Goal: Task Accomplishment & Management: Use online tool/utility

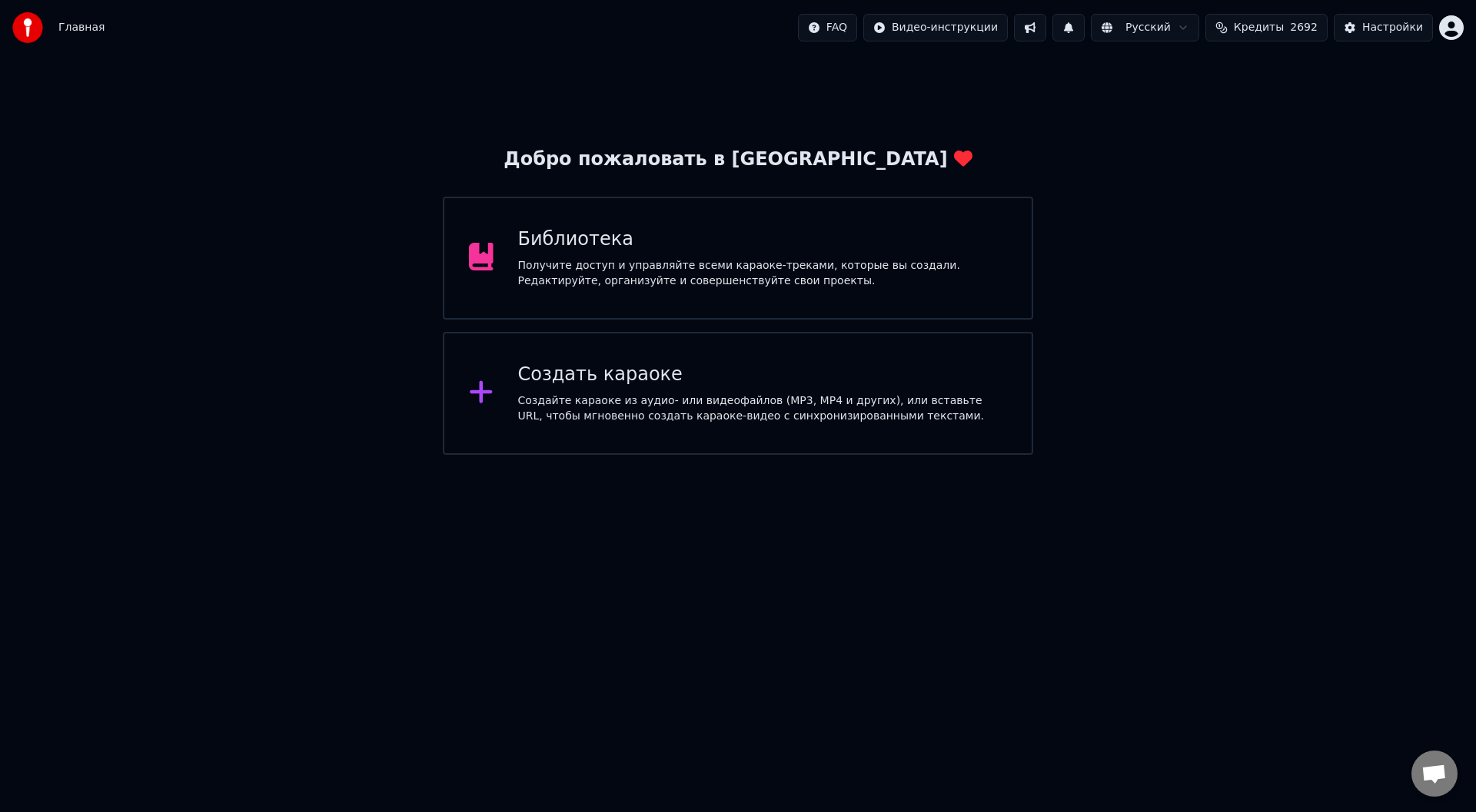
click at [577, 386] on div "Создать караоке" at bounding box center [763, 374] width 490 height 25
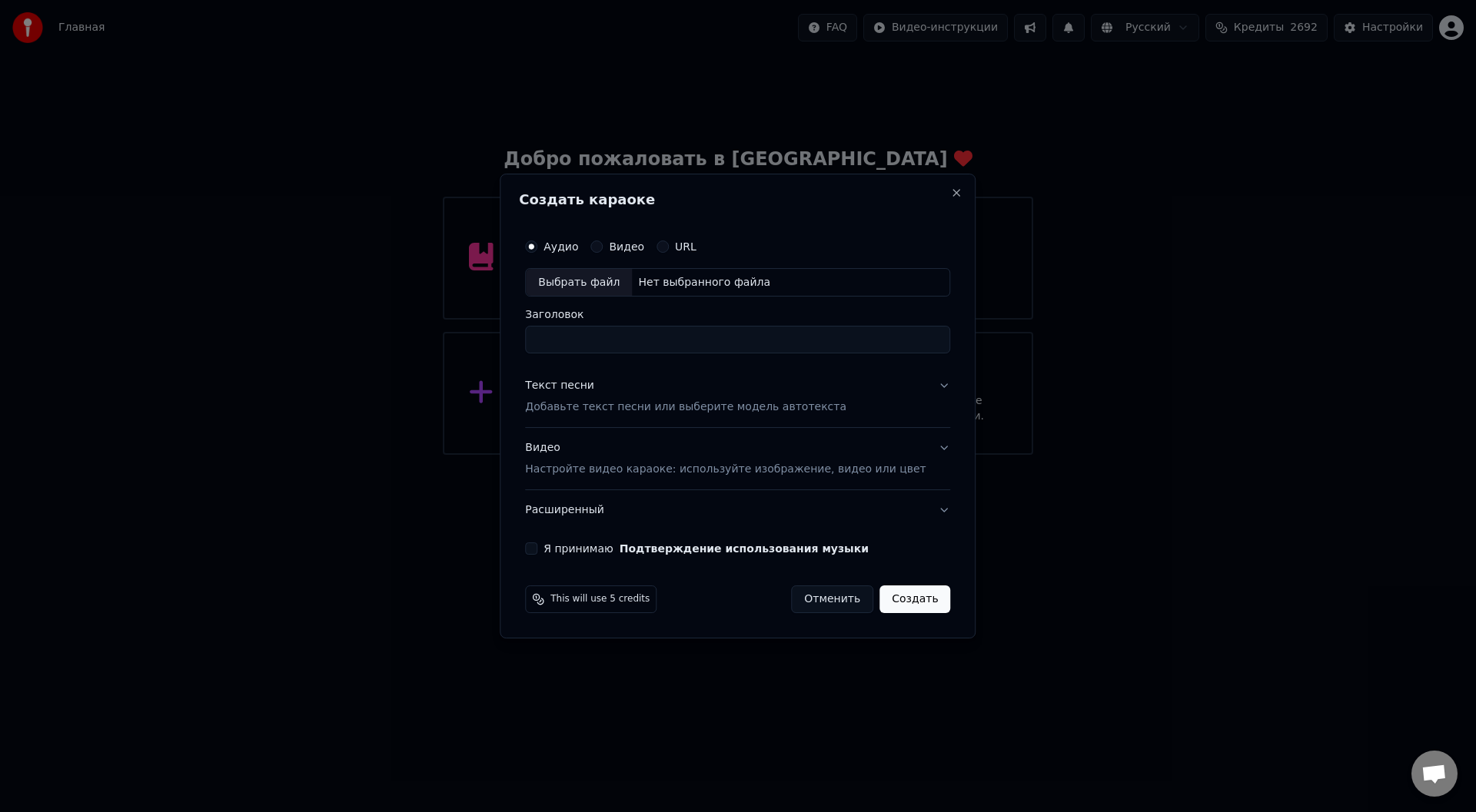
click at [584, 270] on div "Выбрать файл" at bounding box center [578, 282] width 106 height 27
type input "**********"
click at [915, 383] on button "Текст песни Добавьте текст песни или выберите модель автотекста" at bounding box center [737, 397] width 425 height 61
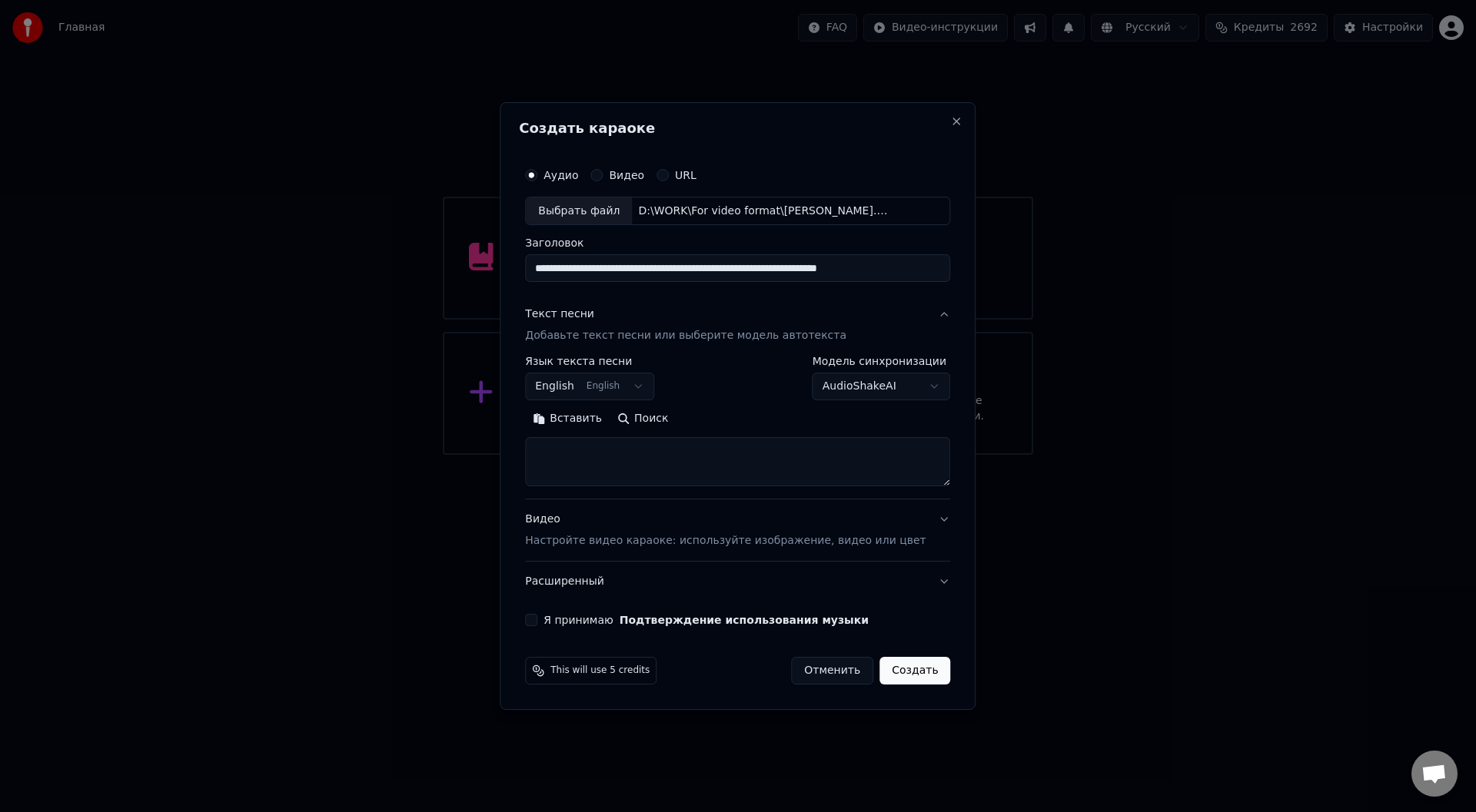
click at [652, 385] on button "English English" at bounding box center [589, 387] width 129 height 27
select select "**"
click at [601, 415] on button "Вставить" at bounding box center [567, 420] width 84 height 25
click at [727, 418] on button "Развернуть" at bounding box center [726, 420] width 97 height 25
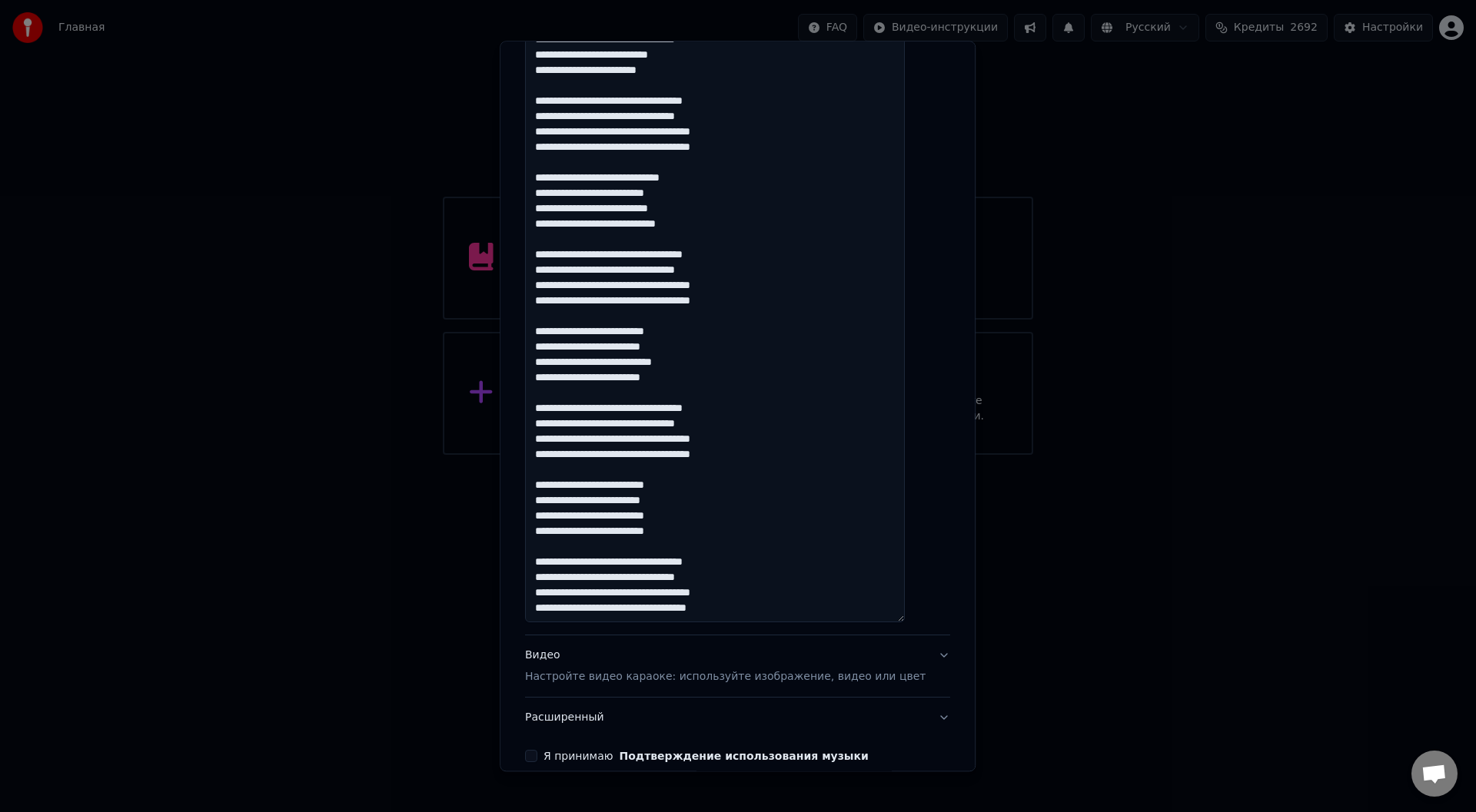
scroll to position [439, 0]
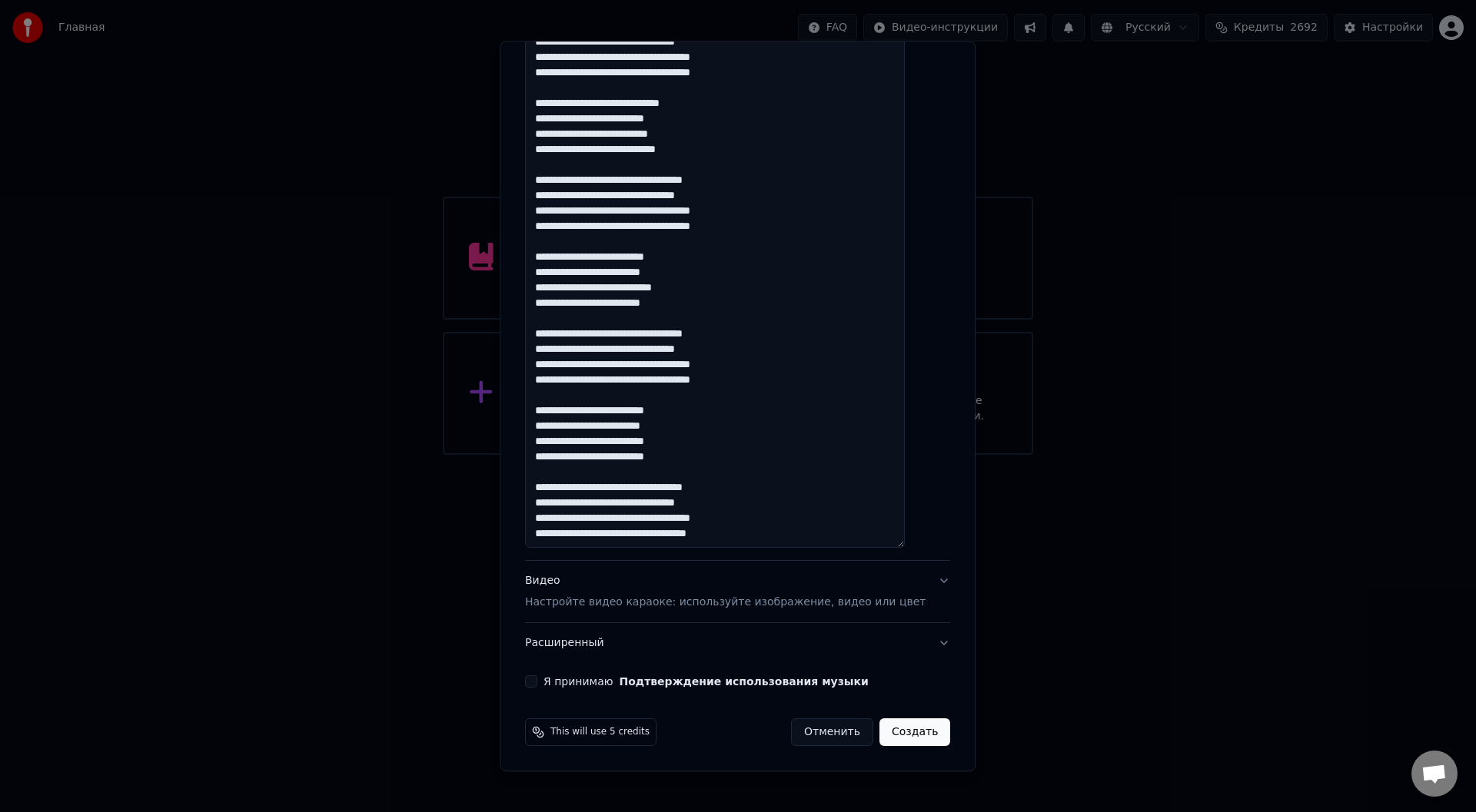
click at [538, 680] on button "Я принимаю Подтверждение использования музыки" at bounding box center [531, 682] width 12 height 12
click at [905, 732] on button "Создать" at bounding box center [915, 733] width 71 height 27
type textarea "**********"
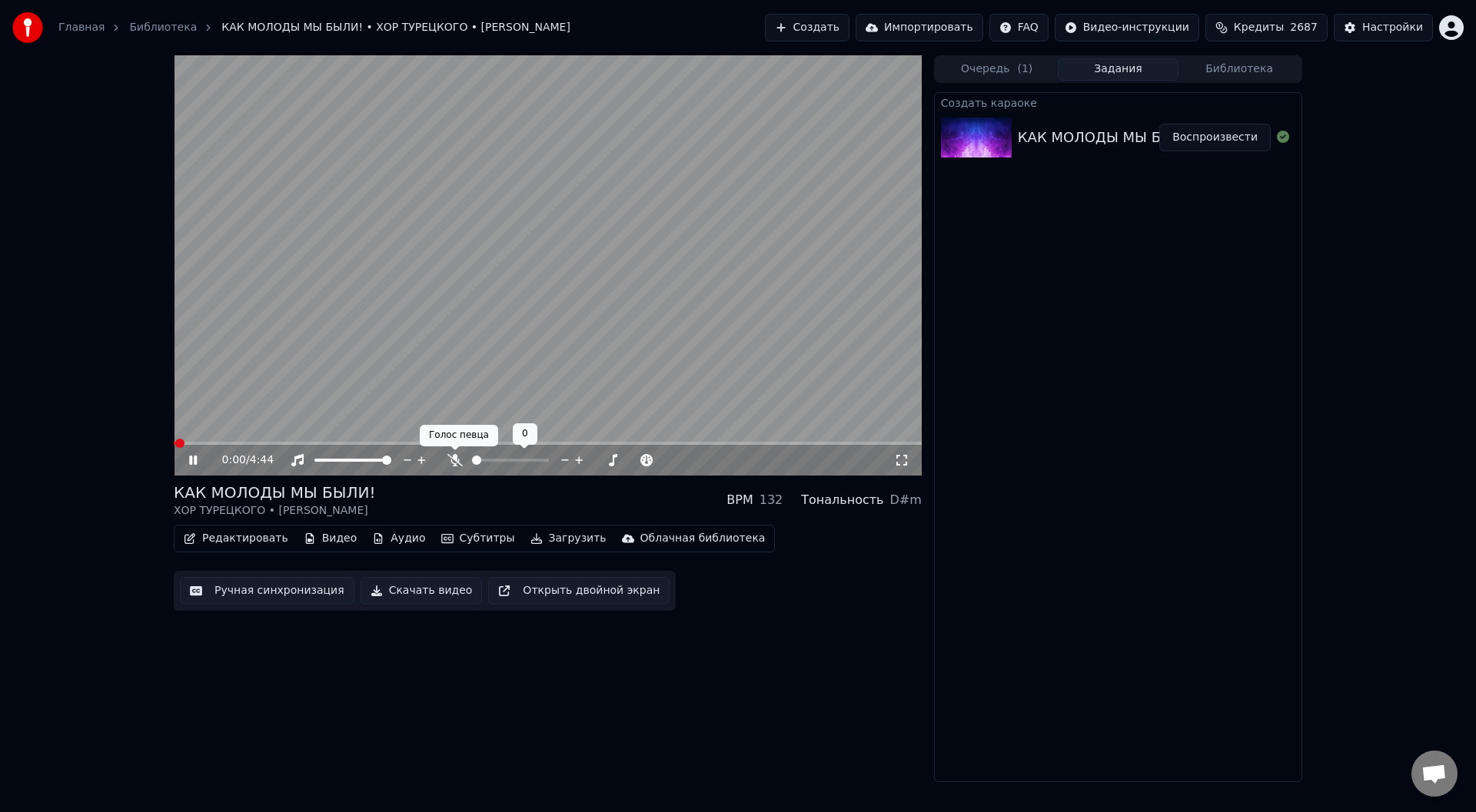
click at [451, 461] on icon at bounding box center [455, 461] width 15 height 12
click at [292, 592] on button "Ручная синхронизация" at bounding box center [267, 591] width 175 height 27
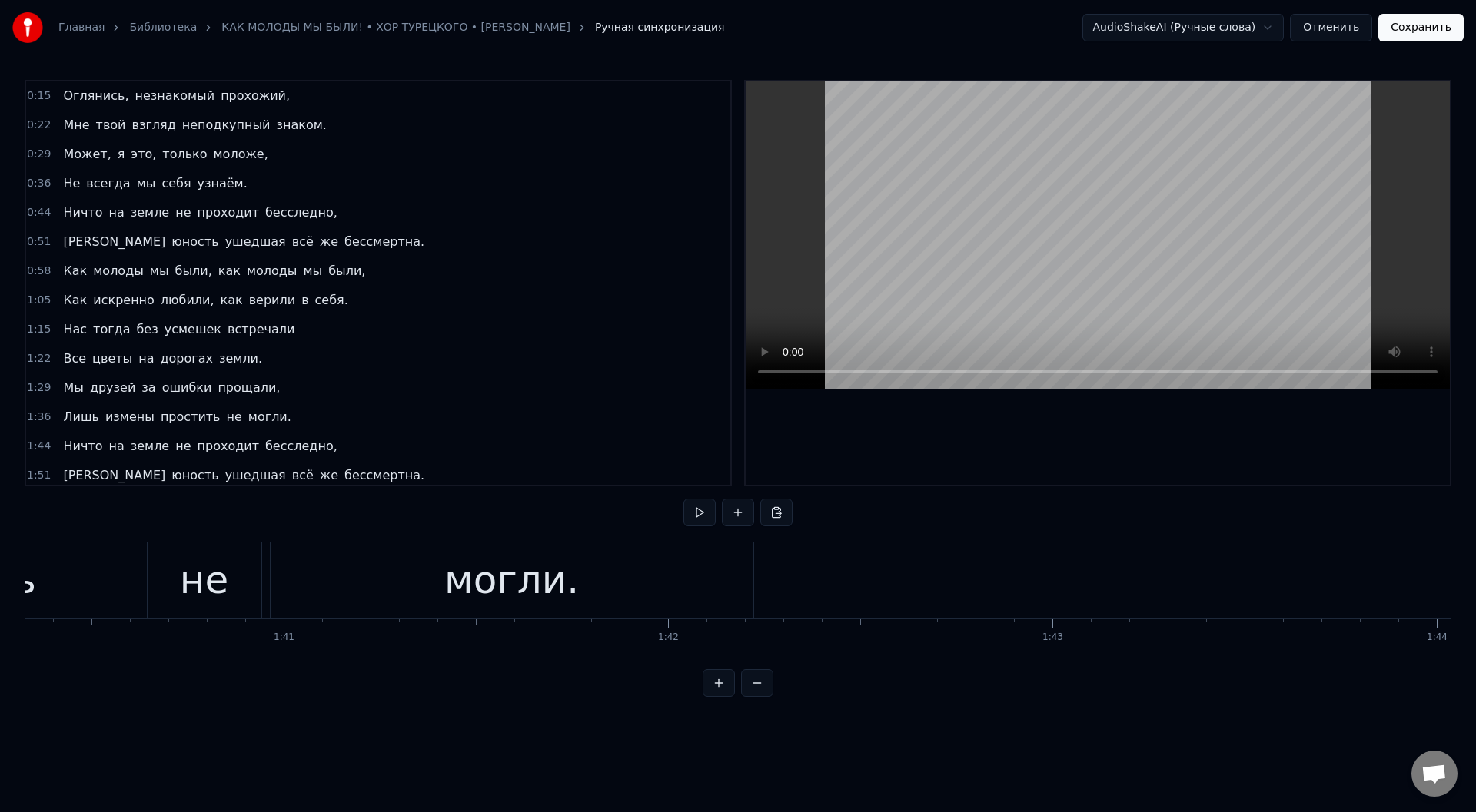
scroll to position [0, 38504]
click at [517, 577] on div "могли." at bounding box center [572, 581] width 135 height 58
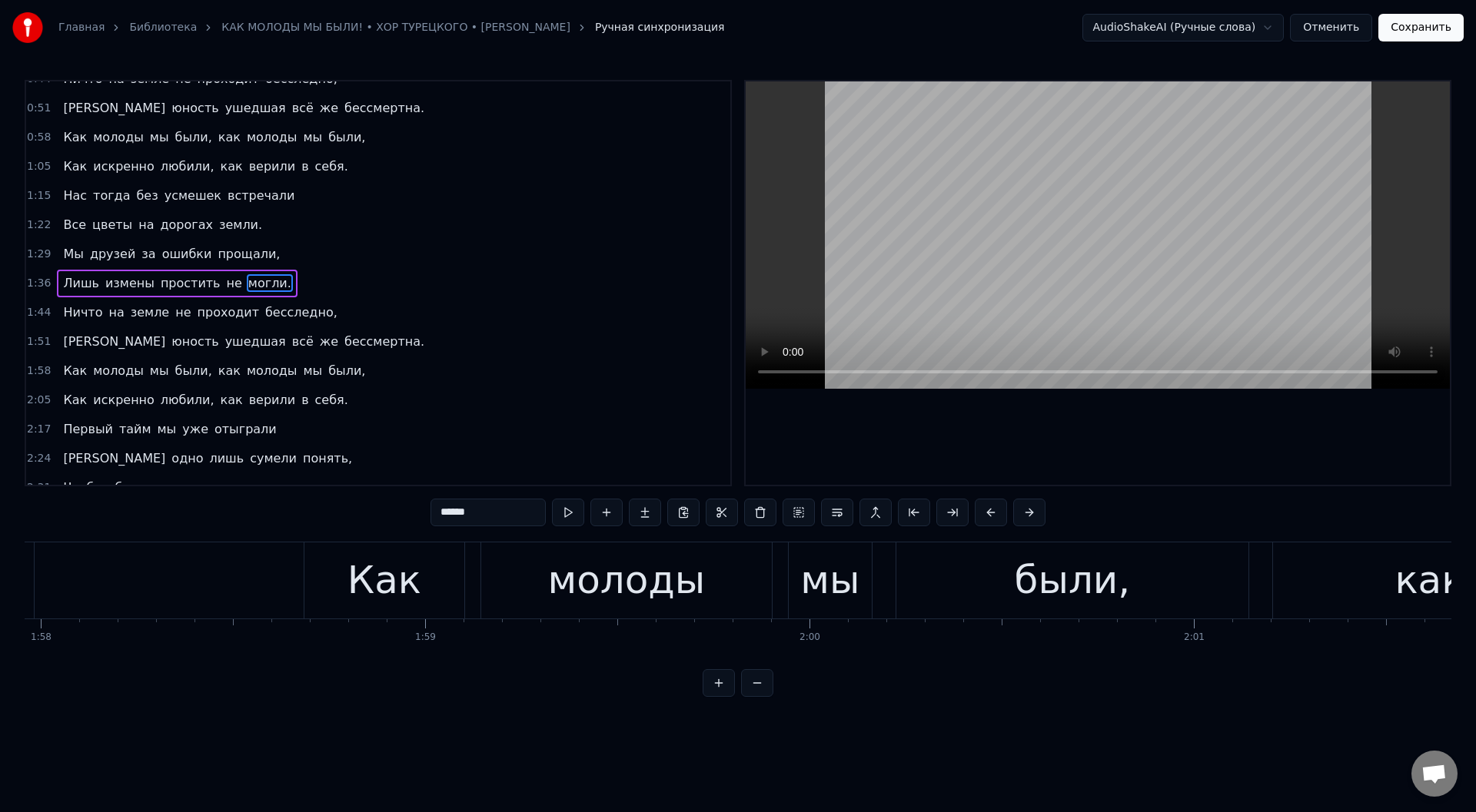
scroll to position [0, 44801]
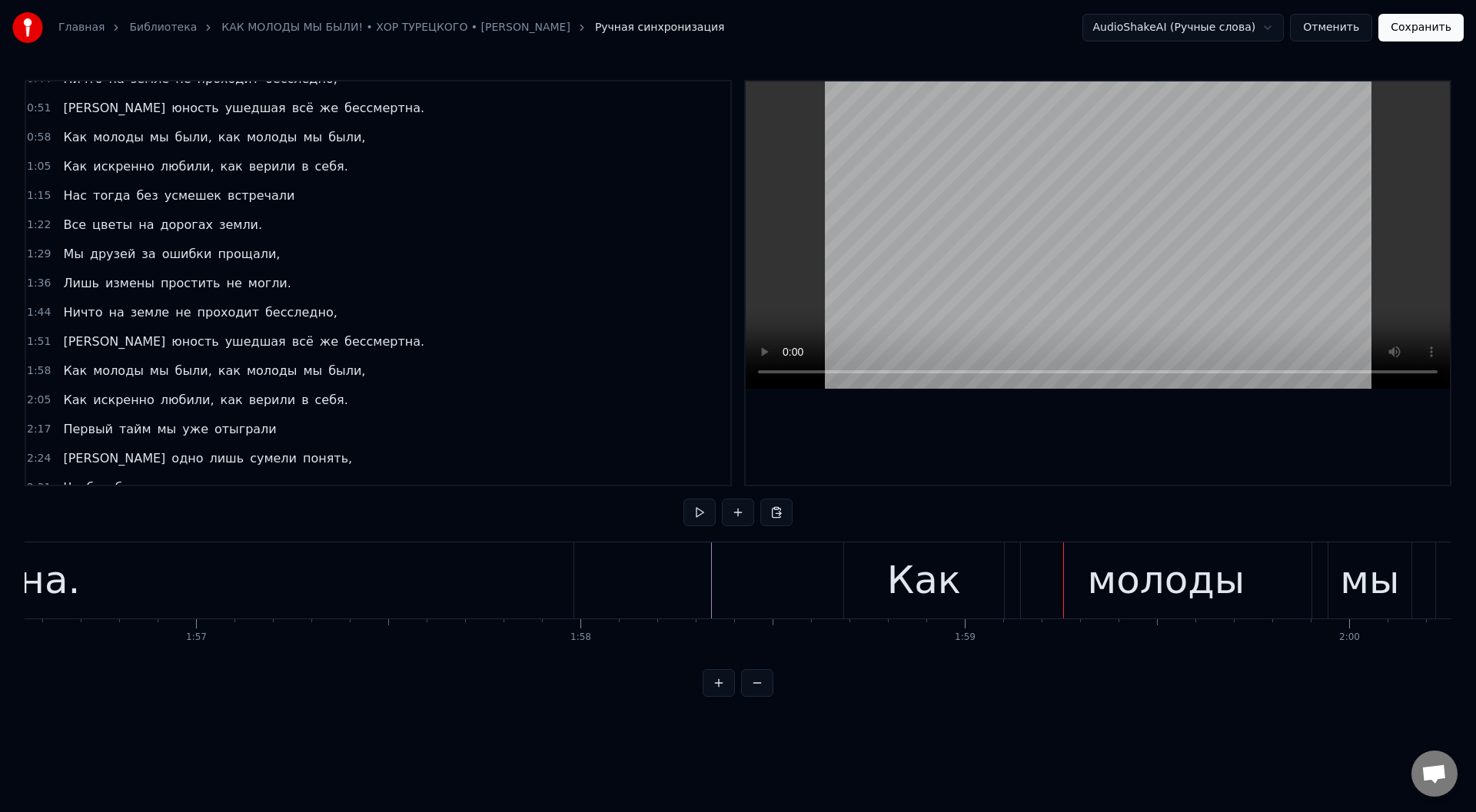
click at [857, 585] on div "Как" at bounding box center [923, 580] width 160 height 76
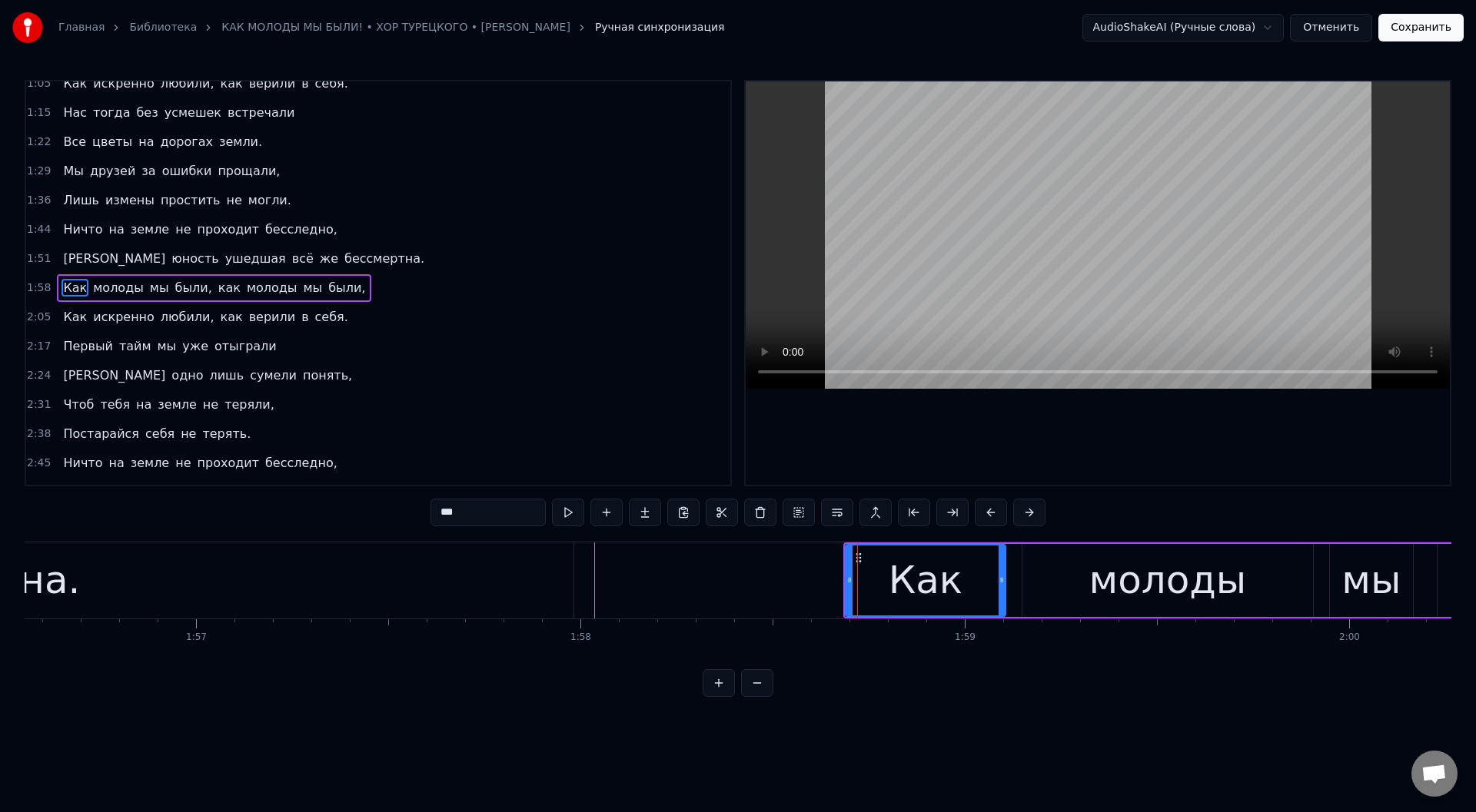
scroll to position [222, 0]
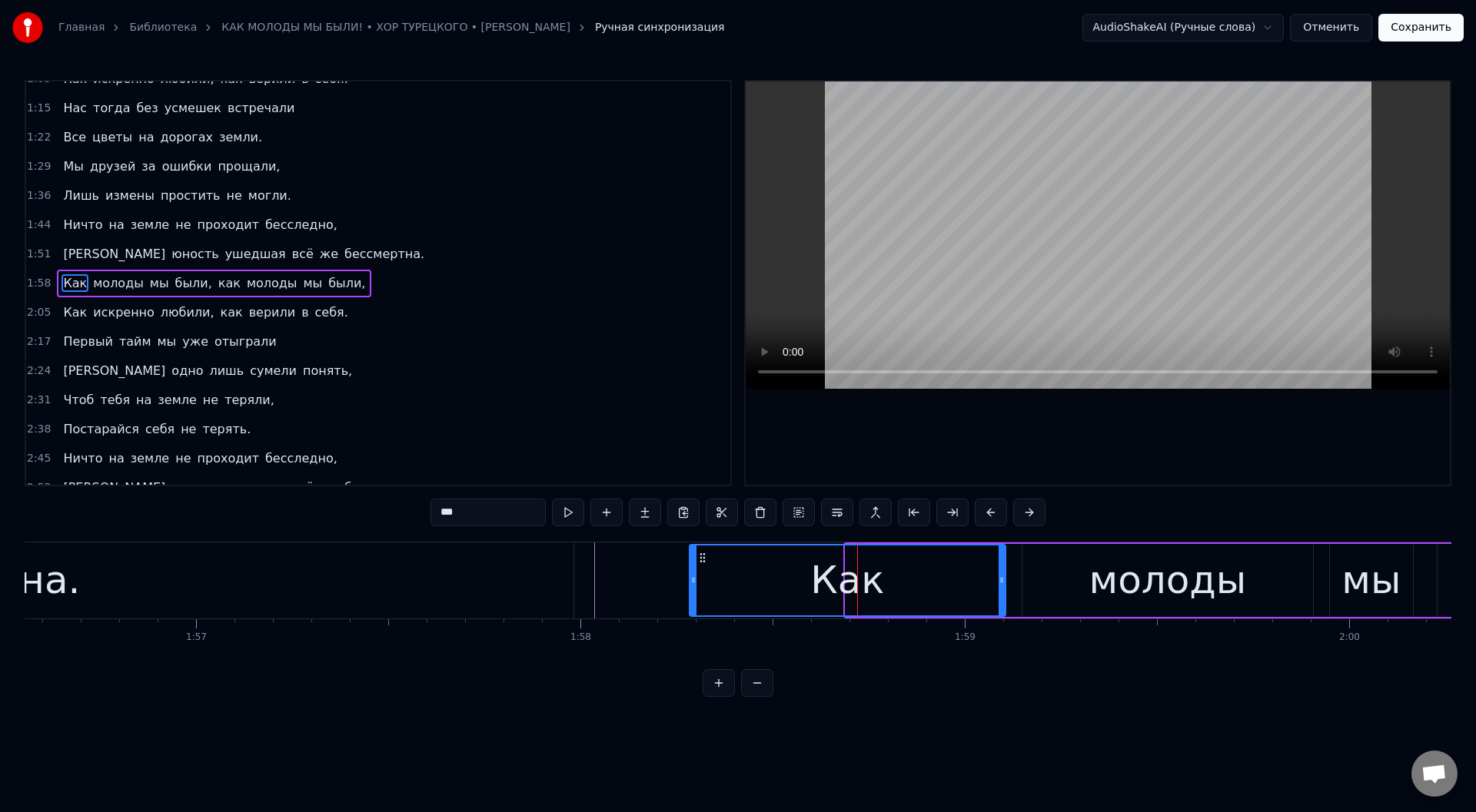
drag, startPoint x: 848, startPoint y: 584, endPoint x: 692, endPoint y: 584, distance: 156.0
click at [692, 584] on icon at bounding box center [693, 580] width 6 height 12
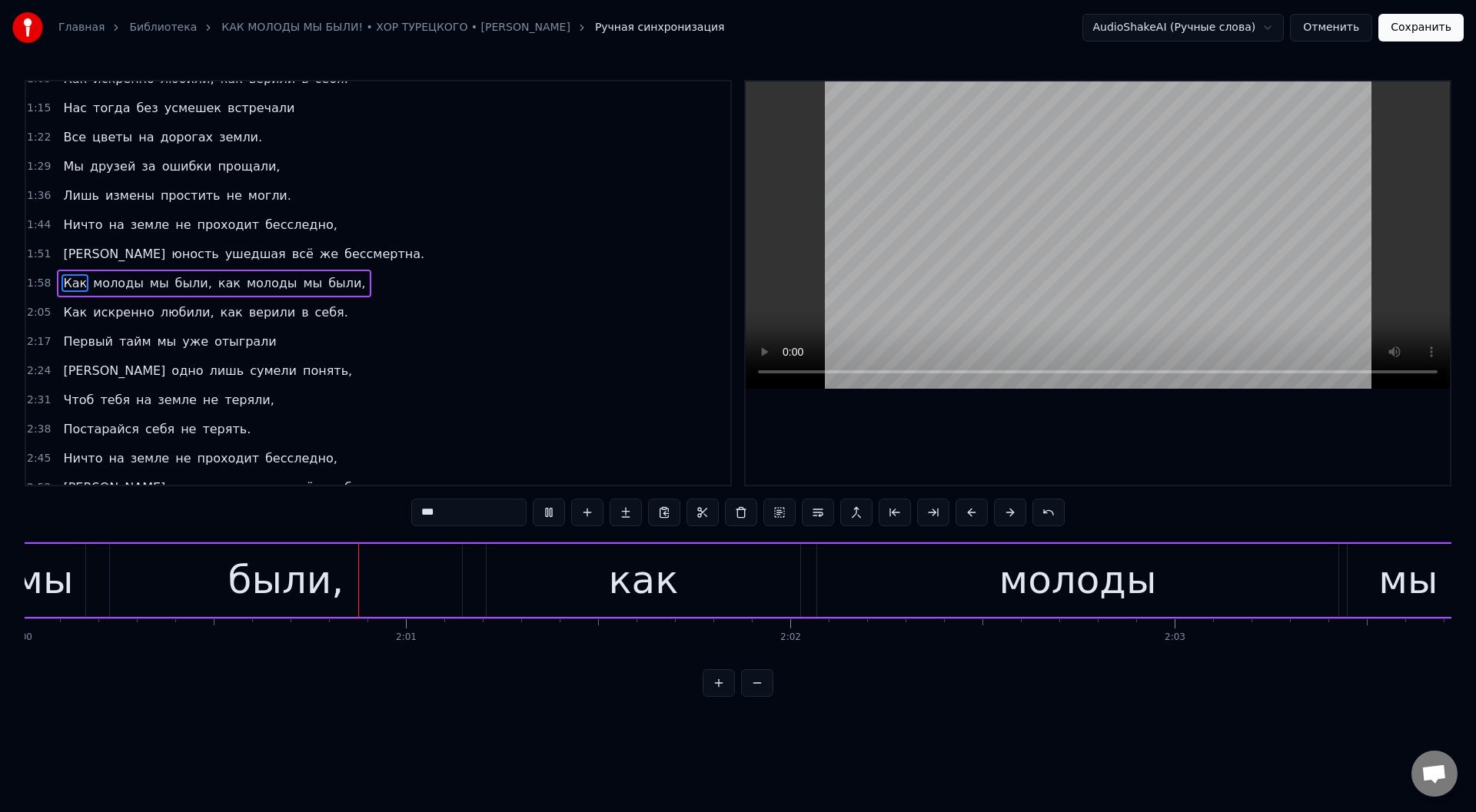
scroll to position [0, 46153]
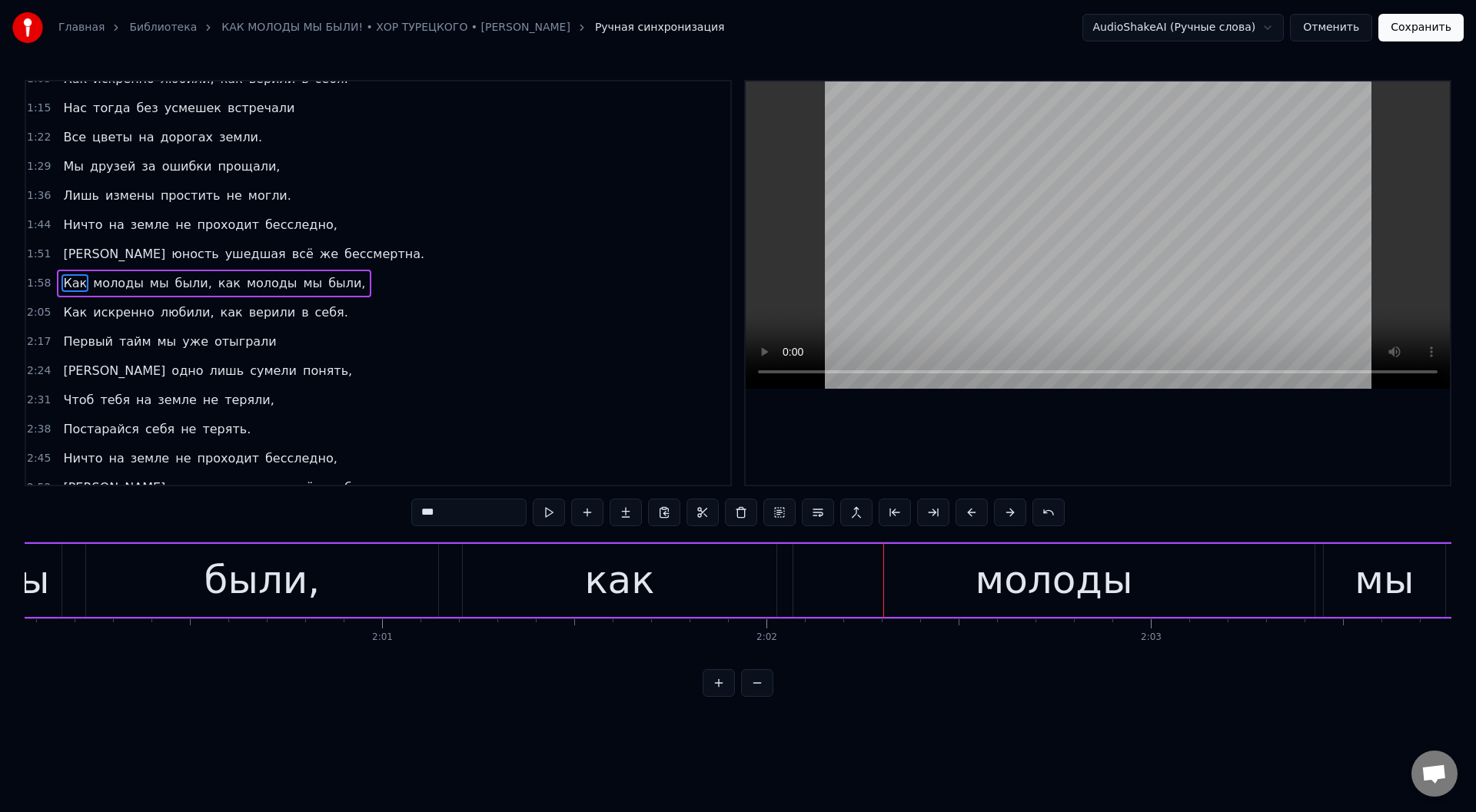
click at [555, 598] on div "как" at bounding box center [619, 581] width 314 height 73
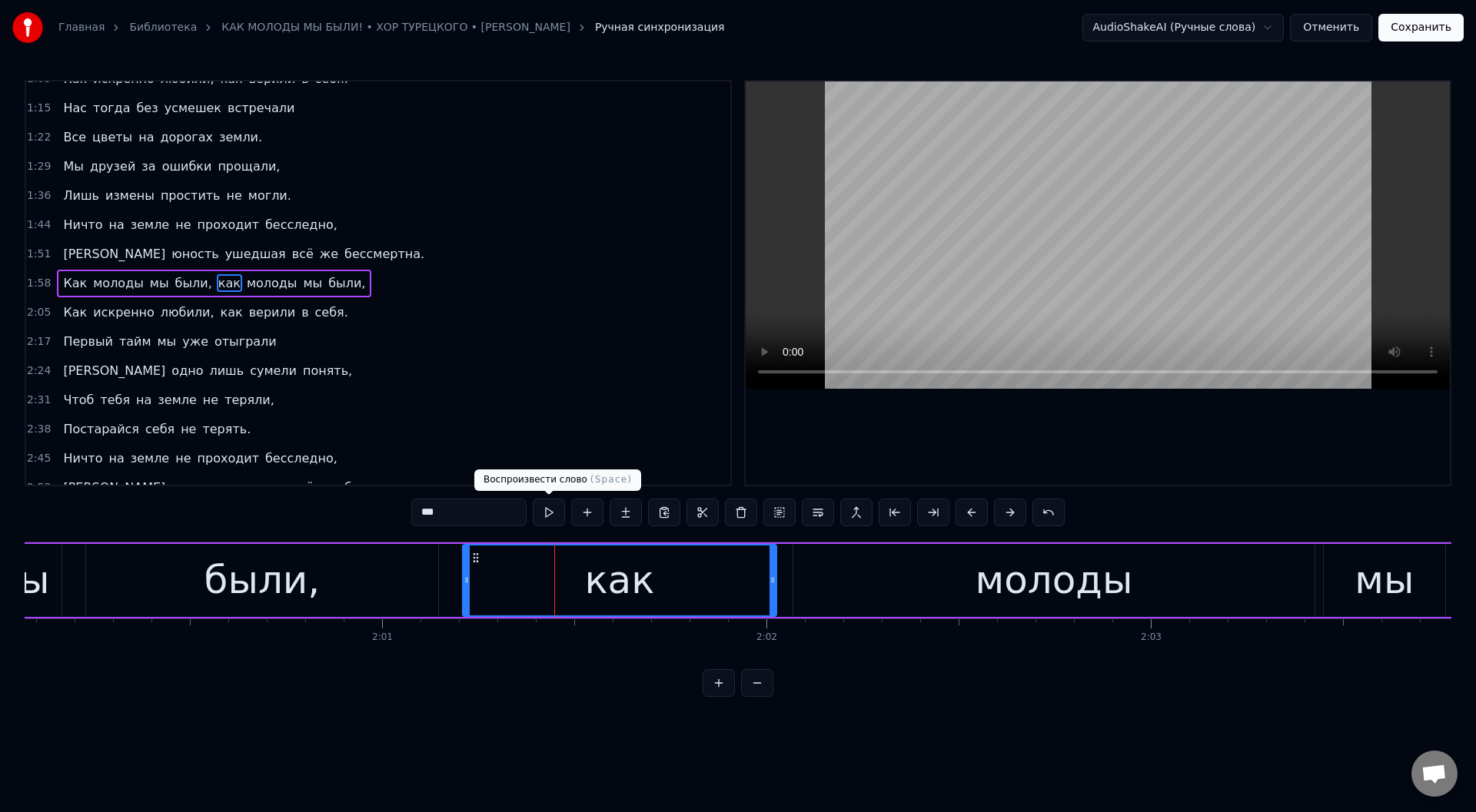
click at [552, 515] on button at bounding box center [549, 513] width 32 height 27
click at [552, 511] on button at bounding box center [549, 513] width 32 height 27
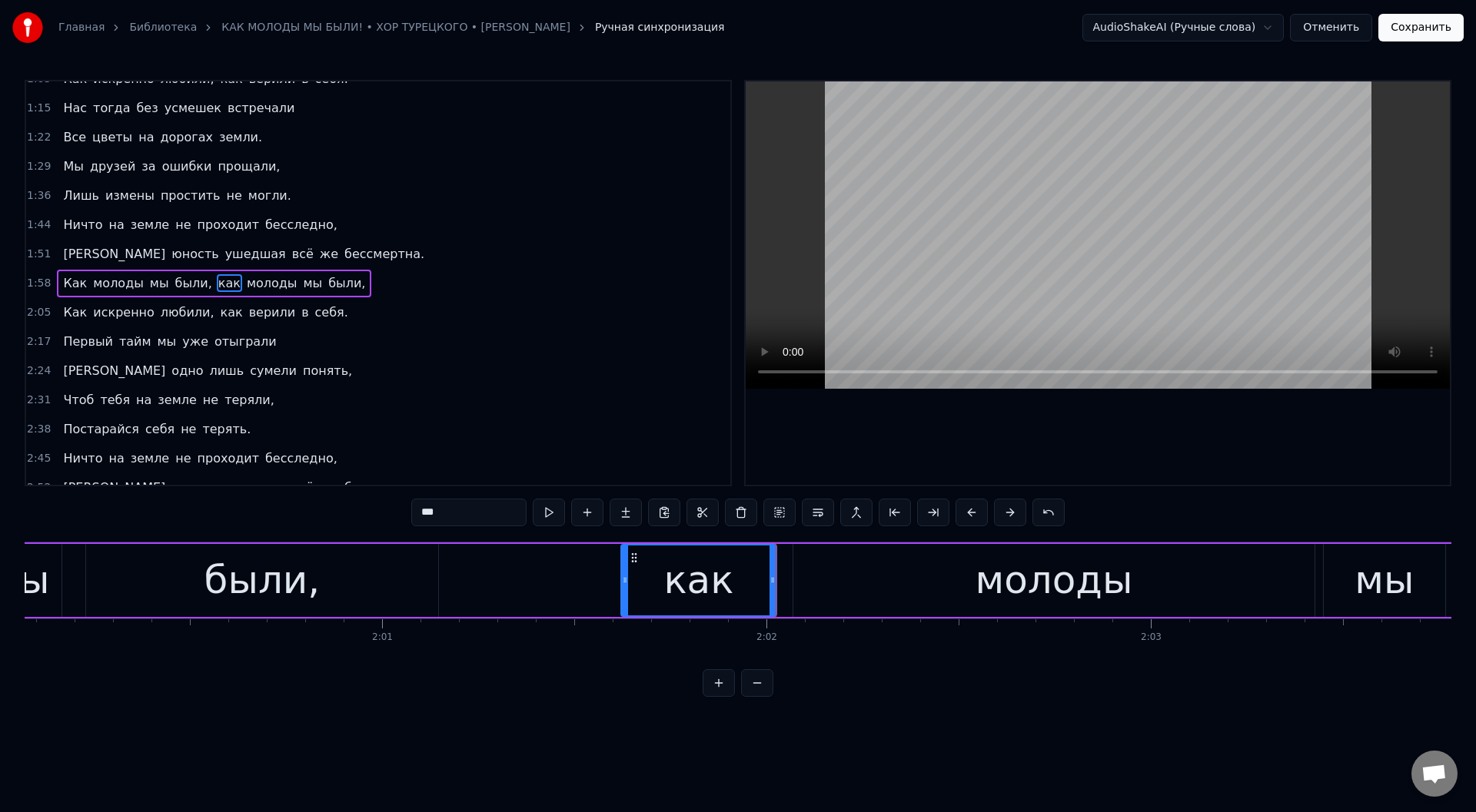
drag, startPoint x: 468, startPoint y: 587, endPoint x: 626, endPoint y: 606, distance: 159.1
click at [626, 606] on div at bounding box center [625, 581] width 6 height 70
click at [547, 509] on button at bounding box center [549, 513] width 32 height 27
click at [346, 584] on div "были," at bounding box center [262, 581] width 352 height 73
type input "*****"
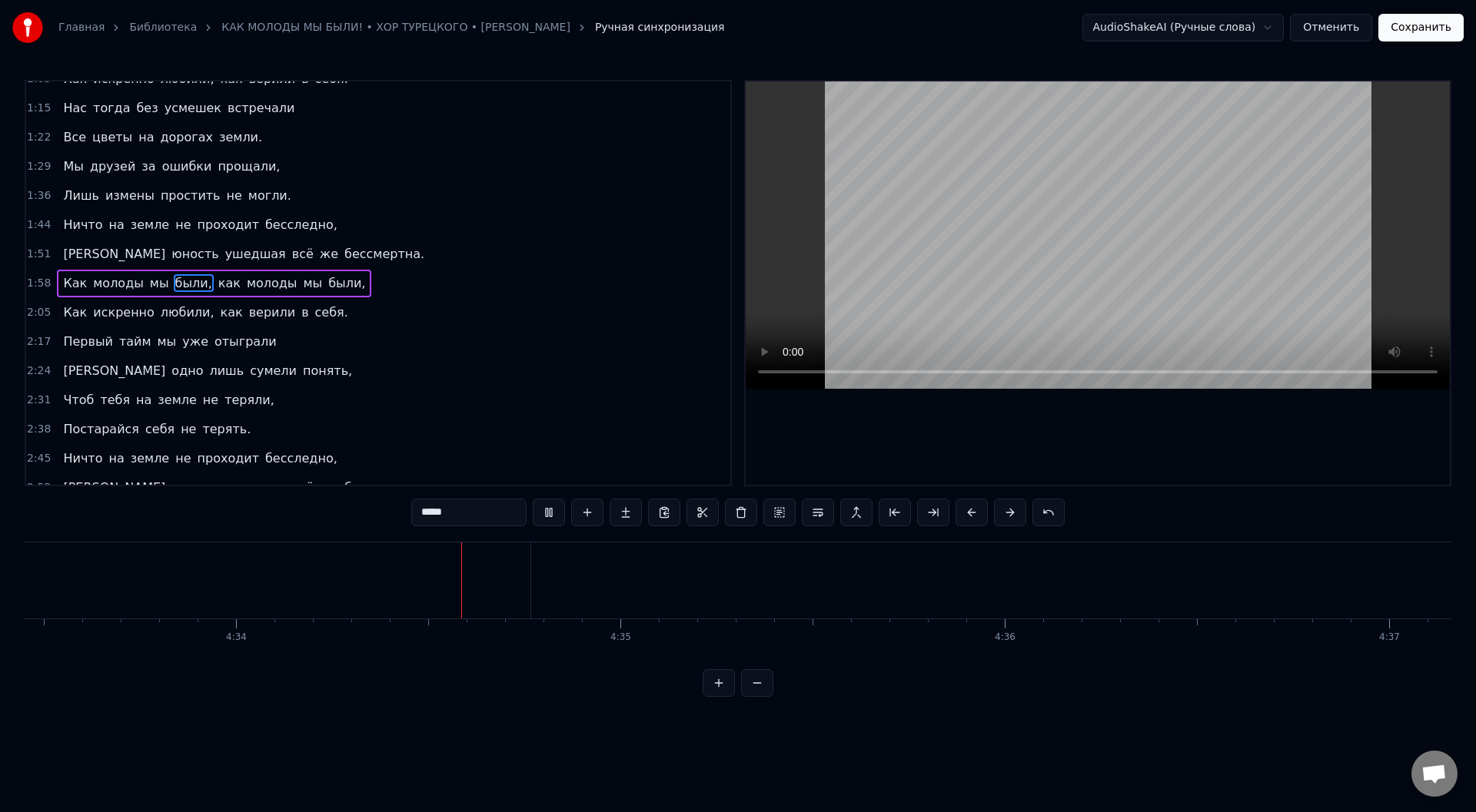
scroll to position [0, 105202]
click at [1448, 33] on button "Сохранить" at bounding box center [1421, 27] width 85 height 27
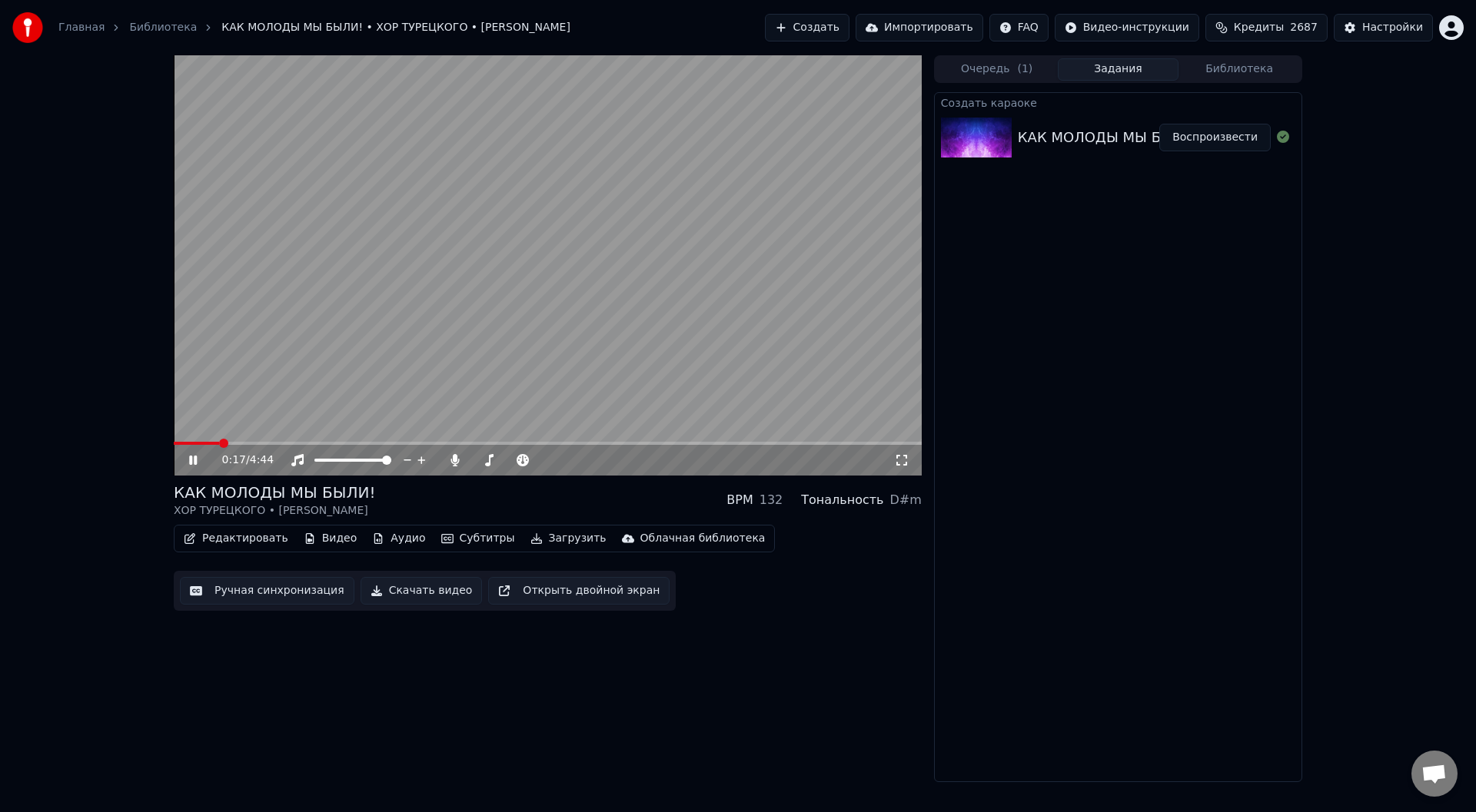
click at [190, 458] on icon at bounding box center [193, 460] width 8 height 9
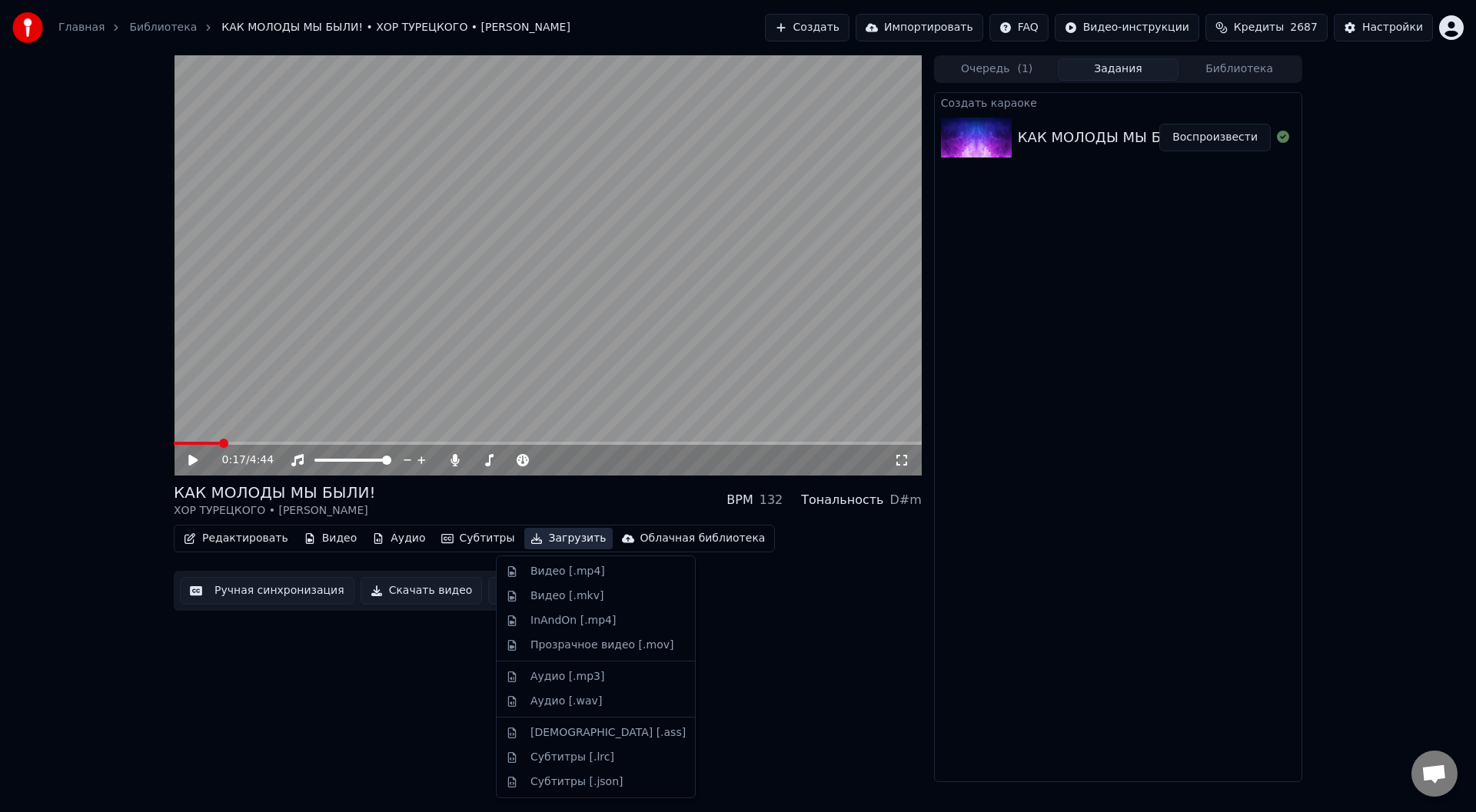
click at [553, 542] on button "Загрузить" at bounding box center [569, 538] width 89 height 21
click at [556, 571] on div "Видео [.mp4]" at bounding box center [567, 571] width 74 height 15
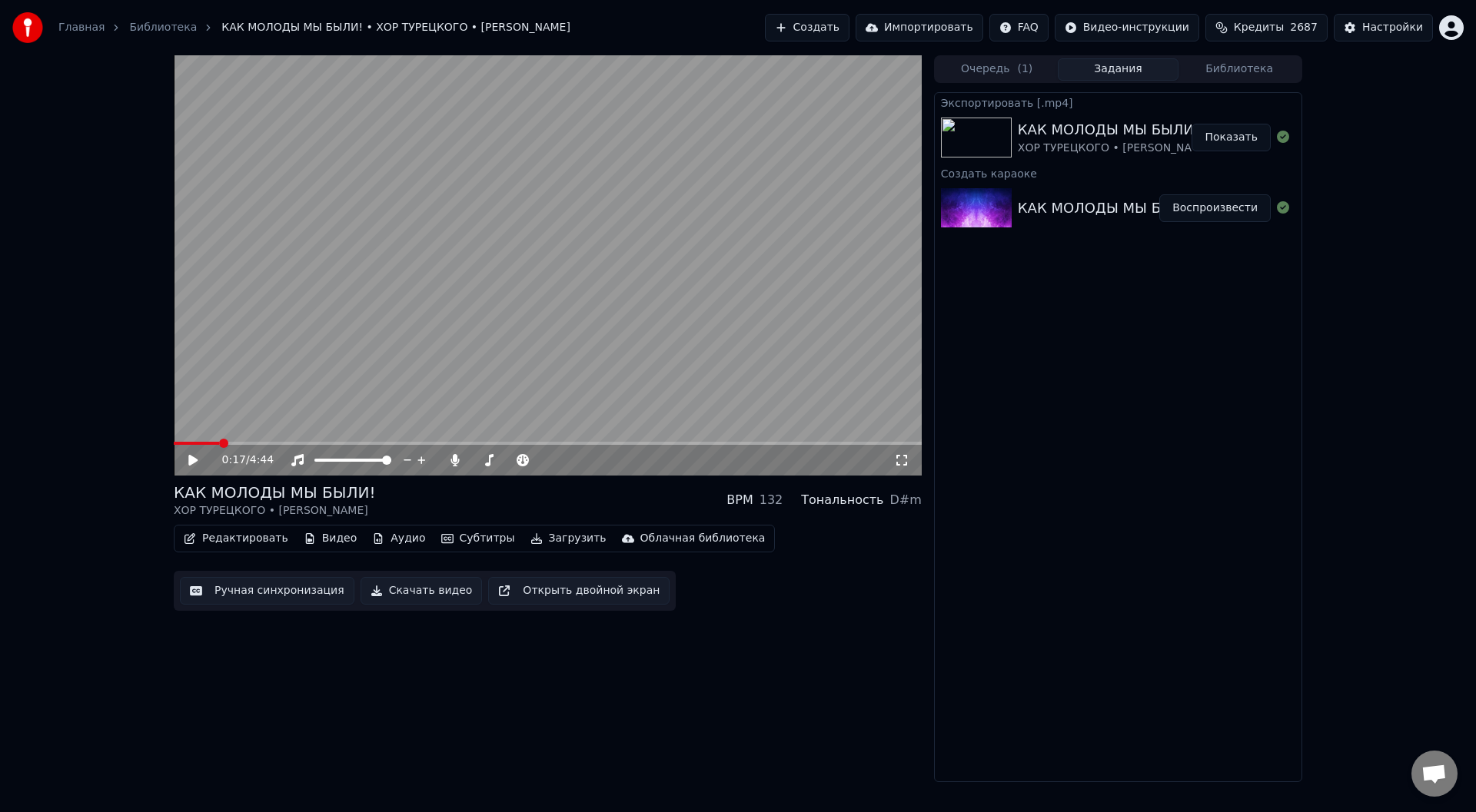
click at [1217, 136] on button "Показать" at bounding box center [1231, 137] width 79 height 27
